Goal: Check status: Check status

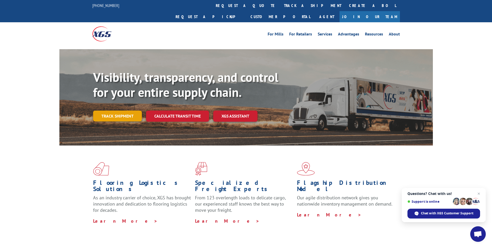
click at [129, 111] on link "Track shipment" at bounding box center [117, 116] width 49 height 11
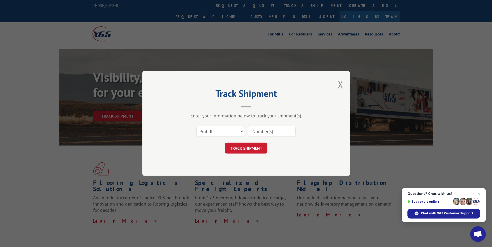
click at [249, 131] on input at bounding box center [272, 131] width 48 height 11
paste input "pro #15963400"
click at [263, 131] on input "pro #15963400" at bounding box center [272, 131] width 48 height 11
type input "15963400"
click at [254, 150] on button "TRACK SHIPMENT" at bounding box center [246, 148] width 43 height 11
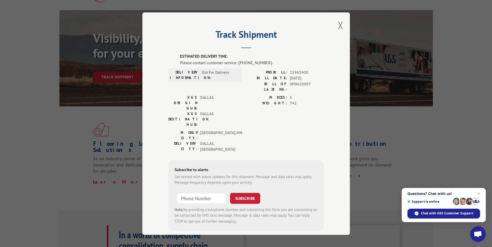
scroll to position [52, 0]
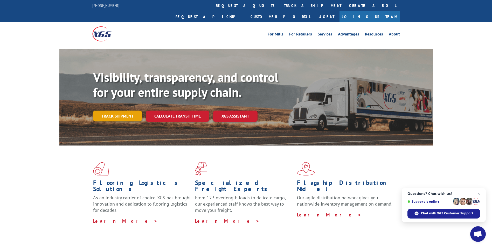
click at [128, 111] on link "Track shipment" at bounding box center [117, 116] width 49 height 11
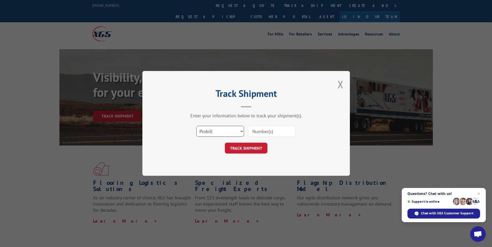
click at [233, 133] on select "Select category... Probill BOL PO" at bounding box center [220, 131] width 48 height 11
click at [196, 126] on select "Select category... Probill BOL PO" at bounding box center [220, 131] width 48 height 11
click at [264, 130] on input at bounding box center [272, 131] width 48 height 11
paste input "Xpress Global, pro #15963400"
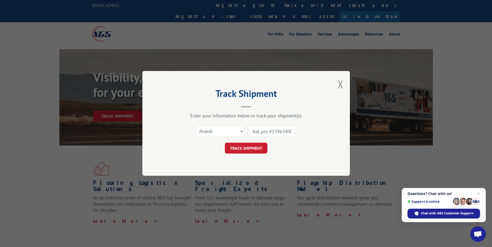
click at [273, 134] on input "Xpress Global, pro #15963400" at bounding box center [272, 131] width 48 height 11
click at [269, 133] on input "Xpress Global, pro #15963400" at bounding box center [272, 131] width 48 height 11
type input "#15963400"
click at [246, 144] on button "TRACK SHIPMENT" at bounding box center [246, 148] width 43 height 11
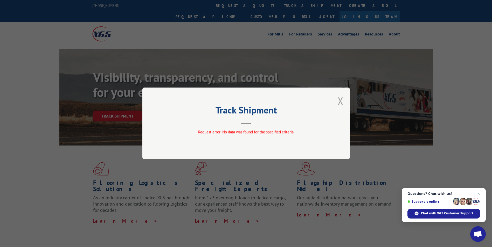
click at [342, 104] on button "Close modal" at bounding box center [341, 101] width 6 height 14
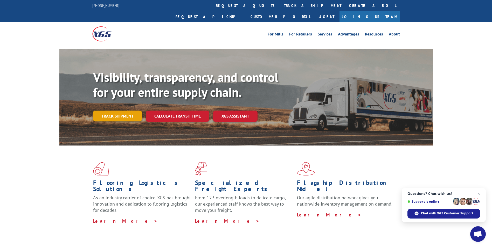
click at [120, 111] on link "Track shipment" at bounding box center [117, 116] width 49 height 11
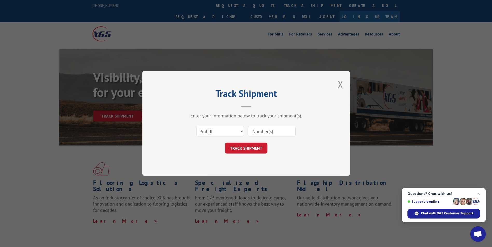
paste input "Xpress Global, pro #15963400"
click at [272, 133] on input "Xpress Global, pro #15963400" at bounding box center [272, 131] width 48 height 11
type input "15963400"
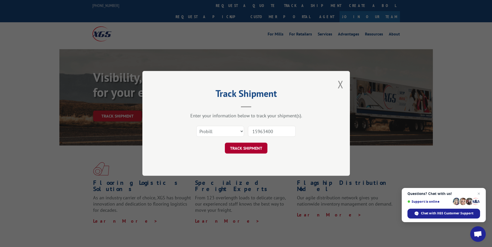
click at [263, 145] on button "TRACK SHIPMENT" at bounding box center [246, 148] width 43 height 11
